Goal: Find contact information: Find contact information

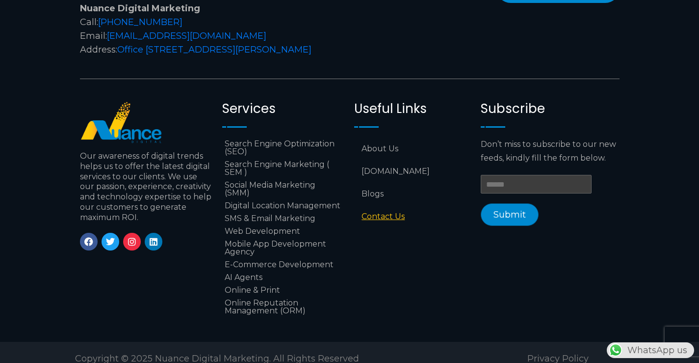
scroll to position [0, 259]
click at [89, 237] on icon at bounding box center [88, 241] width 9 height 9
click at [116, 233] on link "Twitter" at bounding box center [111, 242] width 18 height 18
click at [132, 237] on icon at bounding box center [132, 241] width 9 height 9
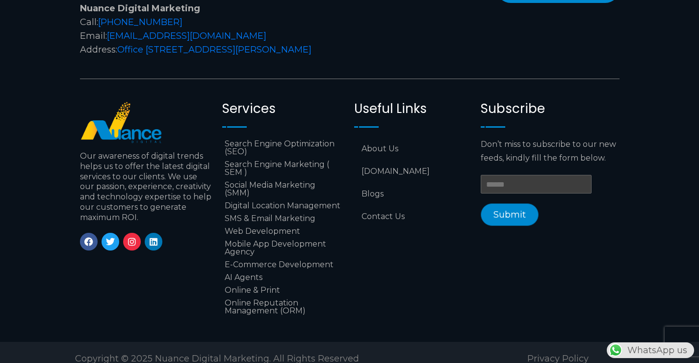
click at [164, 233] on div "Facebook Twitter Instagram Linkedin" at bounding box center [146, 242] width 133 height 18
click at [151, 237] on icon at bounding box center [153, 241] width 9 height 9
click at [390, 137] on link "About Us" at bounding box center [412, 148] width 117 height 23
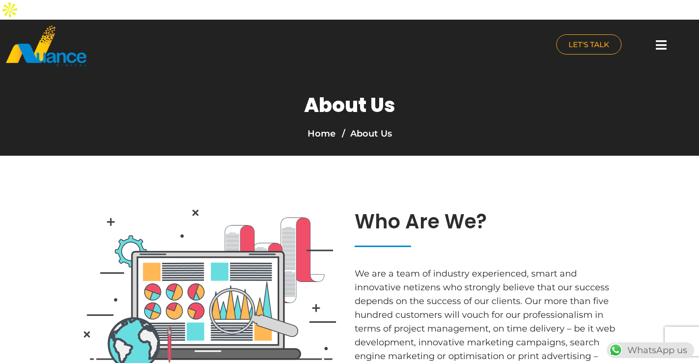
click at [367, 127] on li "About Us" at bounding box center [366, 134] width 52 height 14
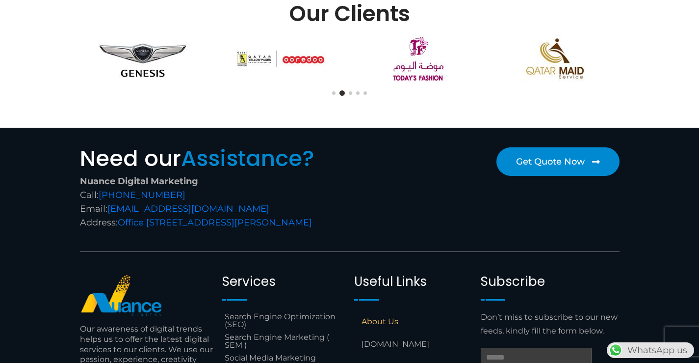
scroll to position [932, 0]
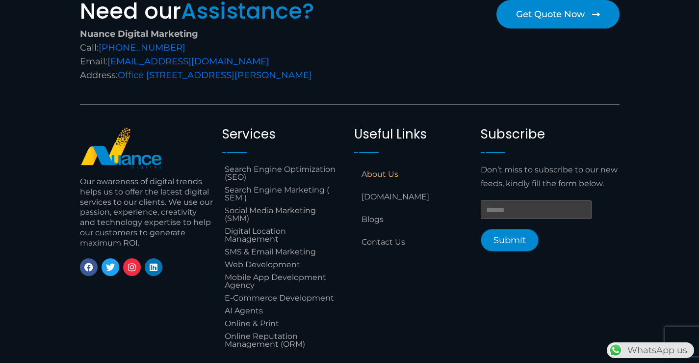
drag, startPoint x: 272, startPoint y: 37, endPoint x: 97, endPoint y: 39, distance: 175.7
click at [97, 39] on div "Nuance Digital Marketing Call: +974 6688 1424 Email: info@nuancedigitalsolution…" at bounding box center [212, 54] width 265 height 55
click at [273, 33] on div "Nuance Digital Marketing Call: +974 6688 1424 Email: info@nuancedigitalsolution…" at bounding box center [212, 54] width 265 height 55
drag, startPoint x: 261, startPoint y: 39, endPoint x: 108, endPoint y: 37, distance: 152.6
click at [108, 37] on div "Nuance Digital Marketing Call: +974 6688 1424 Email: info@nuancedigitalsolution…" at bounding box center [212, 54] width 265 height 55
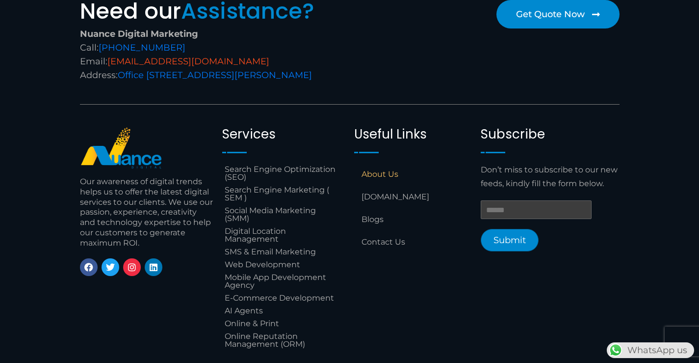
copy link "[EMAIL_ADDRESS][DOMAIN_NAME]"
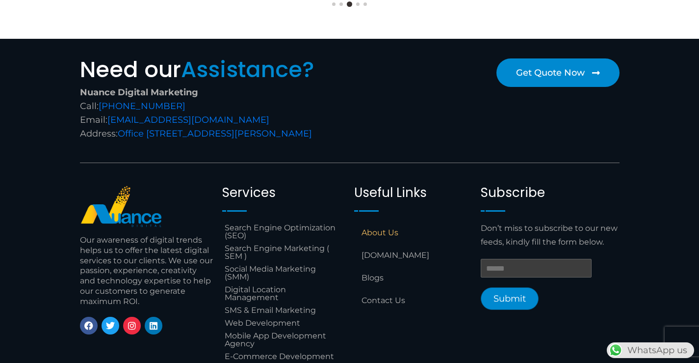
scroll to position [972, 0]
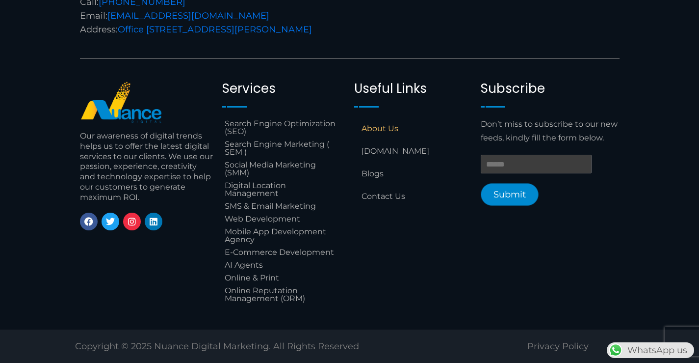
click at [683, 362] on div at bounding box center [349, 363] width 699 height 0
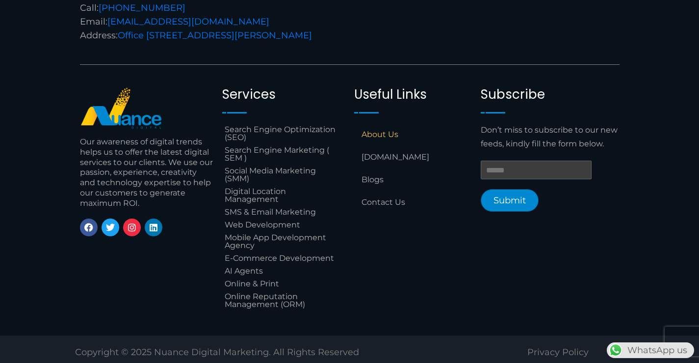
click at [649, 362] on div at bounding box center [349, 368] width 699 height 0
click at [627, 362] on div at bounding box center [349, 368] width 699 height 0
click at [581, 362] on div at bounding box center [349, 368] width 699 height 0
click at [668, 362] on div at bounding box center [349, 368] width 699 height 0
click at [684, 362] on div at bounding box center [349, 368] width 699 height 0
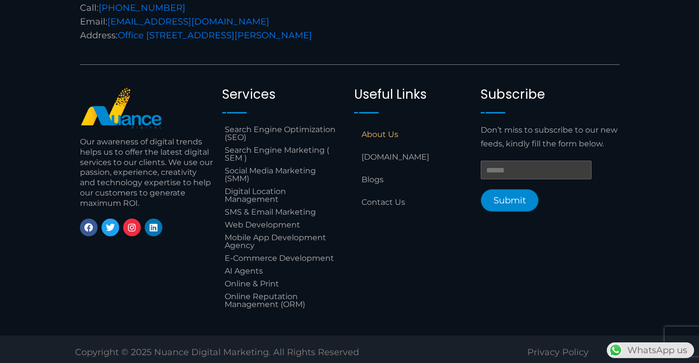
click at [688, 362] on div at bounding box center [349, 368] width 699 height 0
click at [384, 197] on link "Contact Us" at bounding box center [412, 202] width 117 height 23
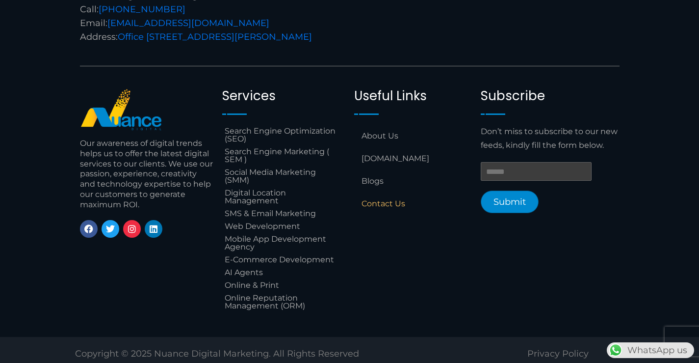
scroll to position [540, 0]
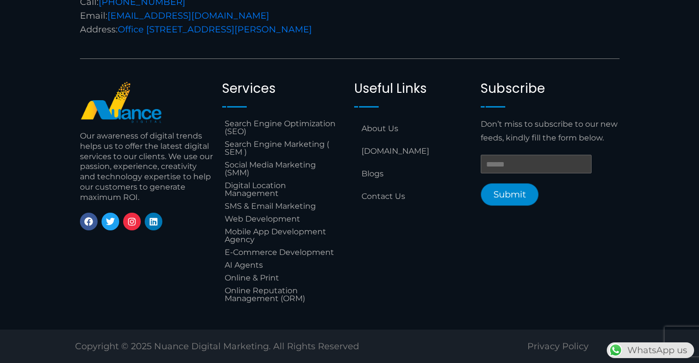
scroll to position [524, 0]
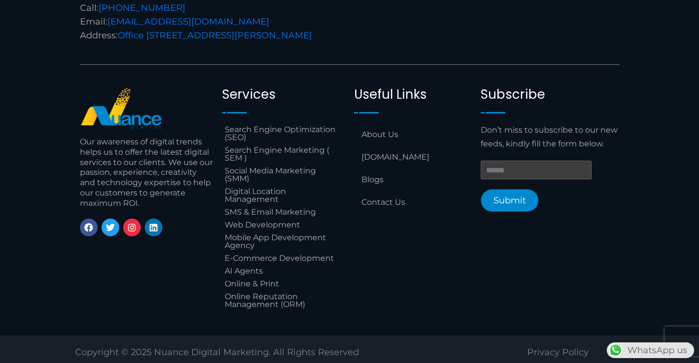
click at [693, 362] on div at bounding box center [349, 368] width 699 height 0
click at [49, 26] on section "Need our Assistance? Nuance Digital Marketing Call: +974 6688 1424 Email: info@…" at bounding box center [349, 138] width 699 height 394
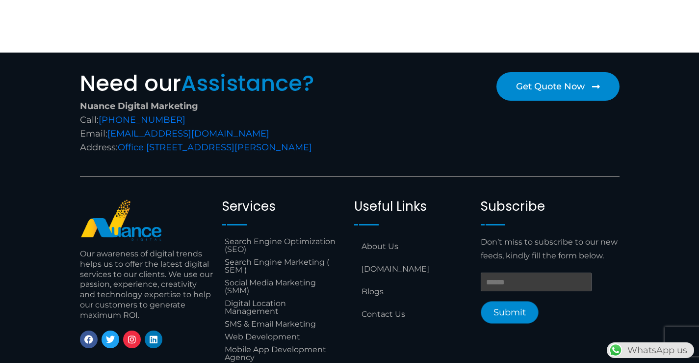
scroll to position [524, 0]
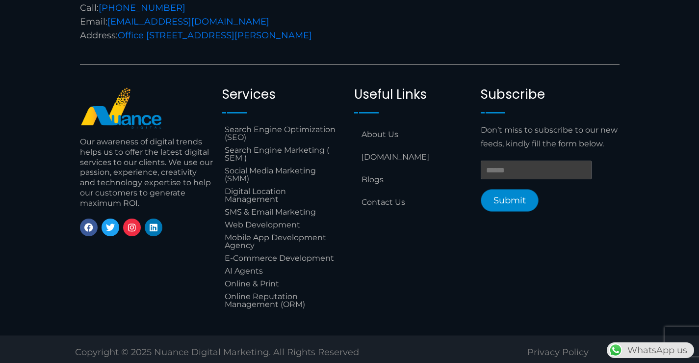
click at [685, 362] on div at bounding box center [349, 368] width 699 height 0
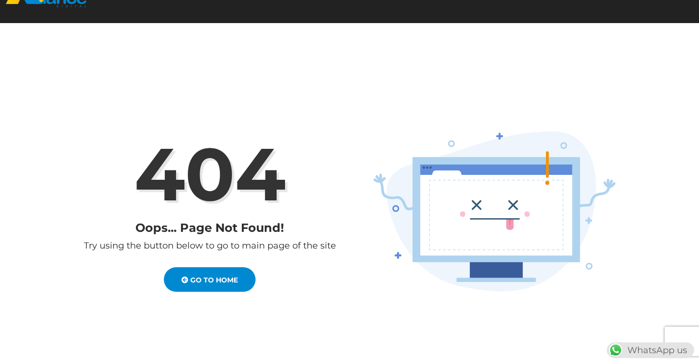
scroll to position [0, 0]
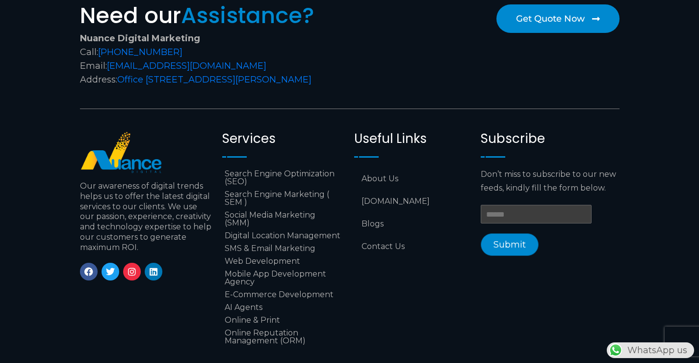
scroll to position [4061, 0]
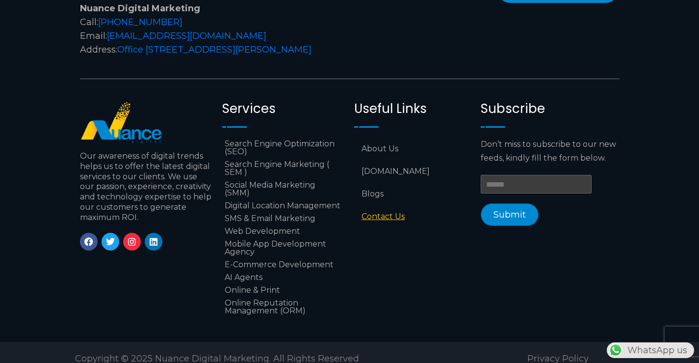
click at [370, 205] on link "Contact Us" at bounding box center [412, 216] width 117 height 23
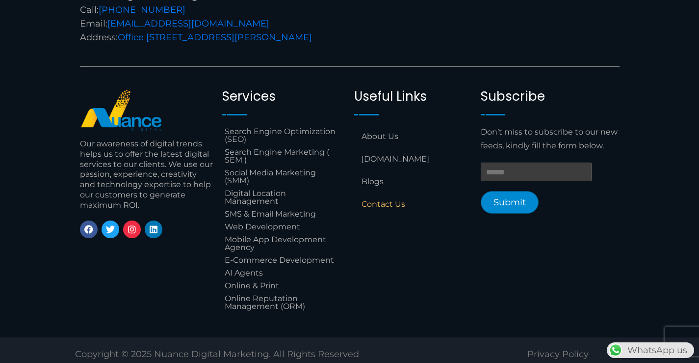
scroll to position [540, 0]
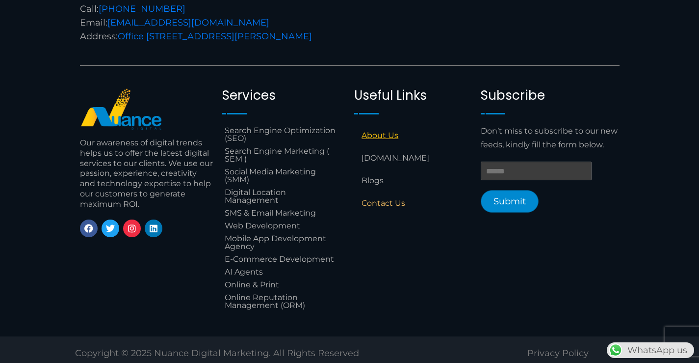
click at [369, 131] on link "About Us" at bounding box center [412, 135] width 117 height 23
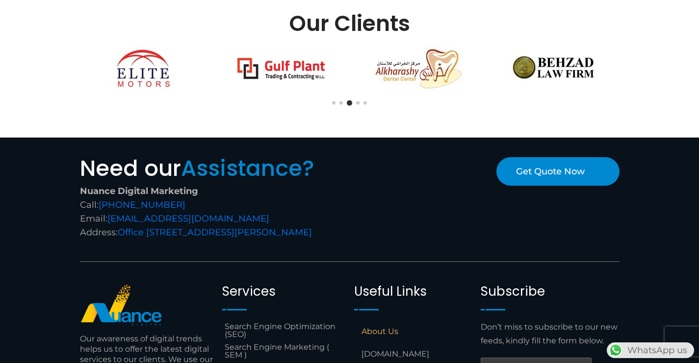
scroll to position [922, 0]
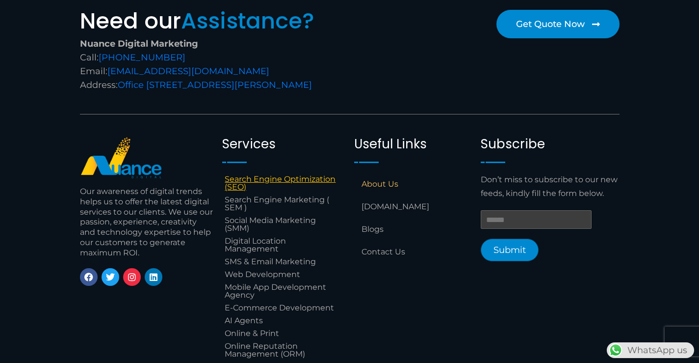
drag, startPoint x: 268, startPoint y: 172, endPoint x: 275, endPoint y: 177, distance: 8.7
click at [275, 177] on link "Search Engine Optimization (SEO)" at bounding box center [283, 183] width 122 height 21
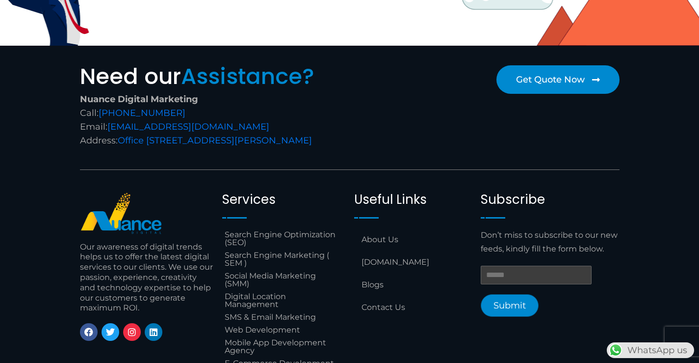
scroll to position [3140, 0]
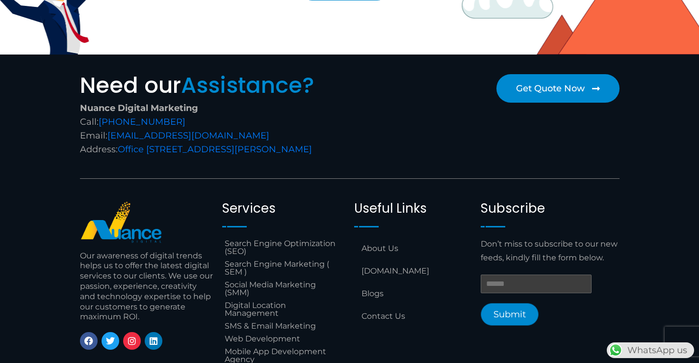
scroll to position [3175, 0]
